Goal: Task Accomplishment & Management: Complete application form

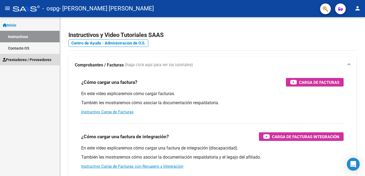
click at [36, 61] on span "Prestadores / Proveedores" at bounding box center [27, 60] width 49 height 6
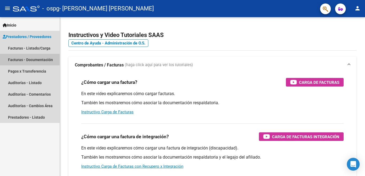
click at [19, 59] on link "Facturas - Documentación" at bounding box center [30, 59] width 60 height 11
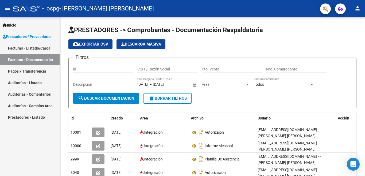
click at [31, 47] on link "Facturas - Listado/Carga" at bounding box center [30, 47] width 60 height 11
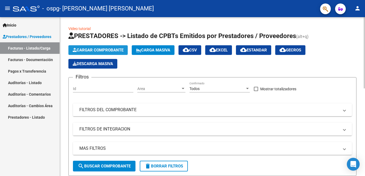
click at [103, 48] on span "Cargar Comprobante" at bounding box center [98, 50] width 51 height 5
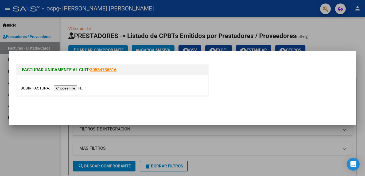
click at [72, 88] on input "file" at bounding box center [55, 88] width 68 height 6
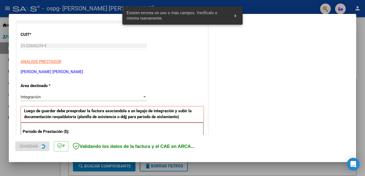
scroll to position [119, 0]
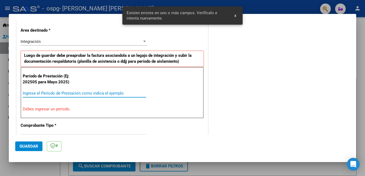
click at [43, 93] on input "Ingrese el Período de Prestación como indica el ejemplo" at bounding box center [85, 93] width 124 height 5
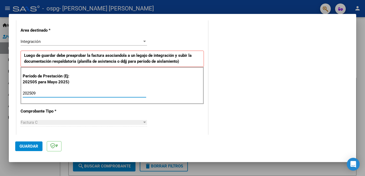
type input "202509"
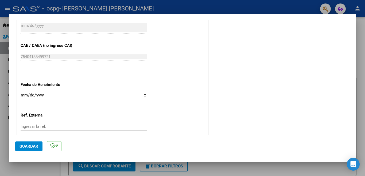
scroll to position [333, 0]
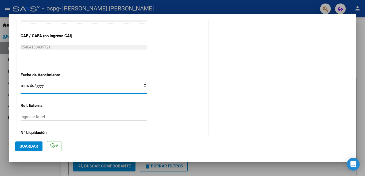
click at [23, 83] on input "Ingresar la fecha" at bounding box center [84, 87] width 126 height 9
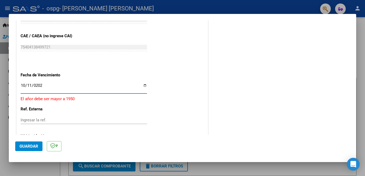
type input "[DATE]"
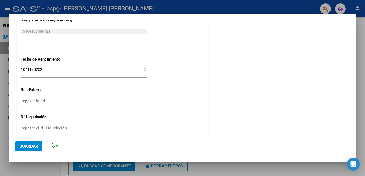
scroll to position [350, 0]
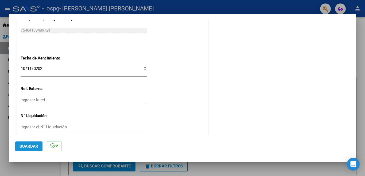
click at [23, 146] on span "Guardar" at bounding box center [29, 146] width 19 height 5
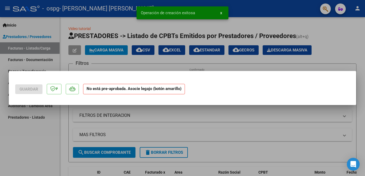
scroll to position [0, 0]
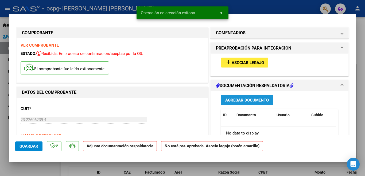
click at [245, 101] on span "Agregar Documento" at bounding box center [247, 100] width 44 height 5
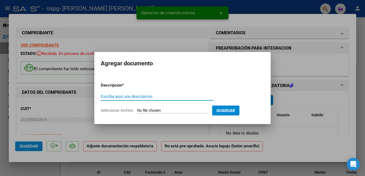
click at [128, 94] on input "Escriba aquí una descripcion" at bounding box center [157, 96] width 113 height 5
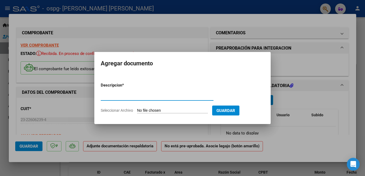
type input "PLANILLA DE ASISTENCIA"
click at [153, 112] on input "Seleccionar Archivo" at bounding box center [172, 110] width 71 height 5
type input "C:\fakepath\PLANILLA [PERSON_NAME].pdf"
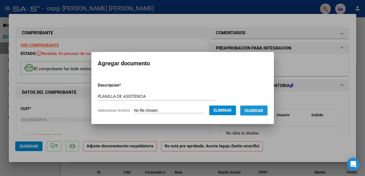
click at [253, 110] on span "Guardar" at bounding box center [254, 110] width 19 height 5
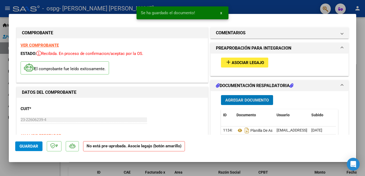
click at [242, 102] on span "Agregar Documento" at bounding box center [247, 100] width 44 height 5
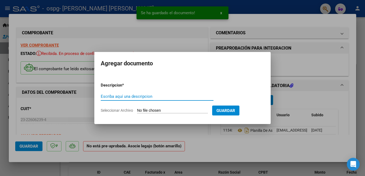
click at [132, 96] on input "Escriba aquí una descripcion" at bounding box center [157, 96] width 113 height 5
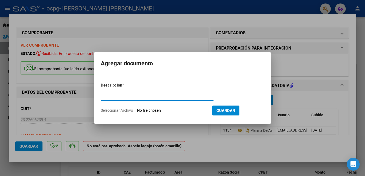
type input "INFORME MENSUAL"
click at [156, 109] on input "Seleccionar Archivo" at bounding box center [172, 110] width 71 height 5
type input "C:\fakepath\INFORME [PERSON_NAME].pdf"
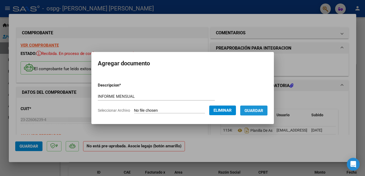
click at [248, 112] on span "Guardar" at bounding box center [254, 110] width 19 height 5
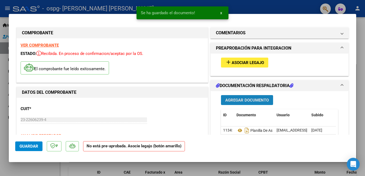
click at [233, 98] on span "Agregar Documento" at bounding box center [247, 100] width 44 height 5
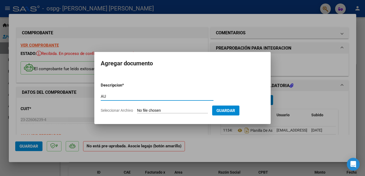
type input "AUTORIZAION"
click at [149, 109] on input "Seleccionar Archivo" at bounding box center [172, 110] width 71 height 5
type input "C:\fakepath\AUTORIZACIÓN DISCAPACIDAD 2025 [PERSON_NAME].pdf"
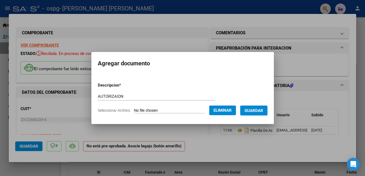
click at [250, 111] on span "Guardar" at bounding box center [254, 110] width 19 height 5
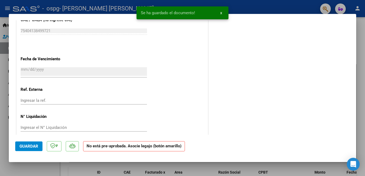
scroll to position [344, 0]
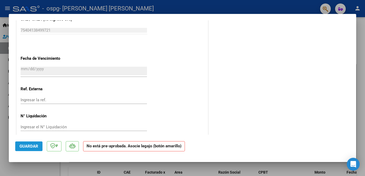
click at [31, 145] on span "Guardar" at bounding box center [29, 146] width 19 height 5
